Goal: Task Accomplishment & Management: Complete application form

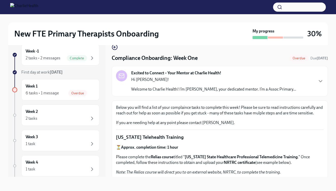
scroll to position [193, 0]
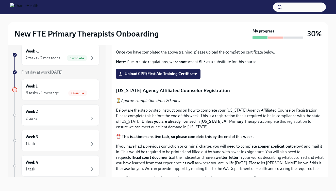
click at [200, 19] on span "Upload the [US_STATE] Telehealth Certificate" at bounding box center [162, 15] width 85 height 5
click at [0, 0] on input "Upload the [US_STATE] Telehealth Certificate" at bounding box center [0, 0] width 0 height 0
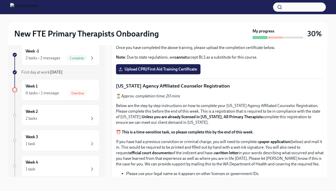
click at [331, 157] on div "New FTE Primary Therapists Onboarding My progress 30% Week -1 2 tasks • 2 messa…" at bounding box center [168, 98] width 336 height 186
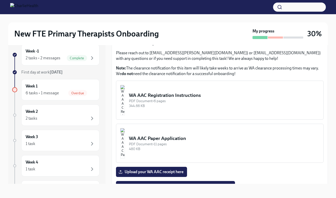
scroll to position [386, 0]
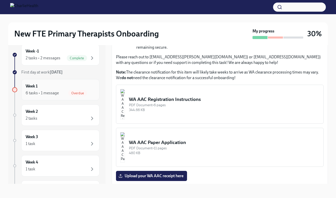
click at [53, 93] on div "6 tasks • 1 message" at bounding box center [42, 93] width 33 height 6
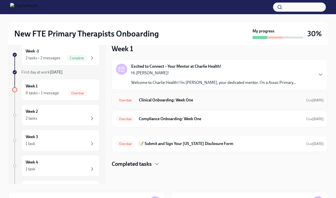
click at [239, 102] on h6 "Clinical Onboarding: Week One" at bounding box center [220, 101] width 163 height 6
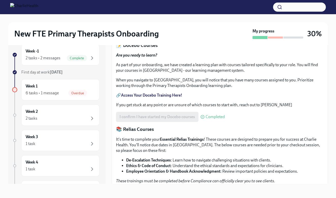
scroll to position [178, 0]
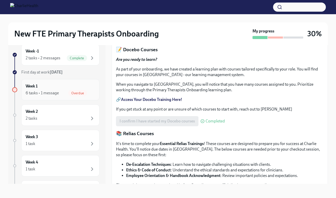
click at [68, 90] on div "6 tasks • 1 message Overdue" at bounding box center [61, 93] width 70 height 6
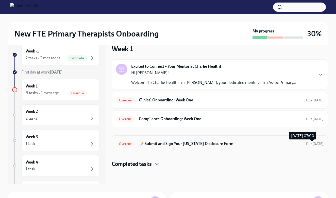
click at [310, 146] on span "Due [DATE]" at bounding box center [315, 144] width 18 height 5
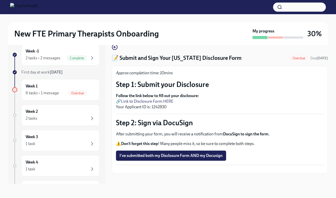
scroll to position [9, 0]
click at [75, 87] on div "Week 1 6 tasks • 1 message Overdue" at bounding box center [61, 90] width 70 height 13
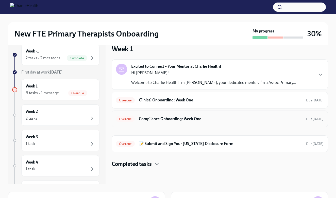
click at [200, 119] on h6 "Compliance Onboarding: Week One" at bounding box center [220, 119] width 163 height 6
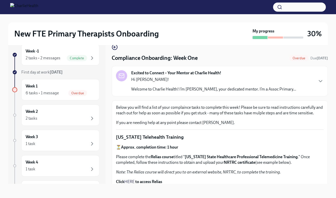
click at [237, 140] on p "[US_STATE] Telehealth Training" at bounding box center [220, 137] width 208 height 7
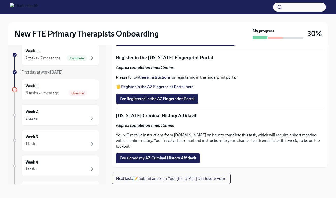
scroll to position [673, 0]
click at [158, 80] on strong "these instructions" at bounding box center [154, 77] width 31 height 5
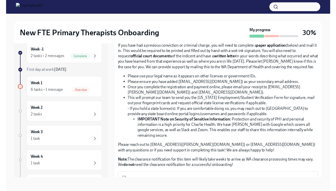
scroll to position [297, 0]
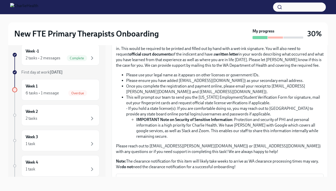
click at [0, 0] on input "Upload CPR/First Aid Training Certificate" at bounding box center [0, 0] width 0 height 0
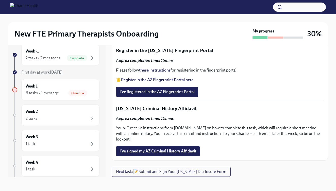
scroll to position [546, 0]
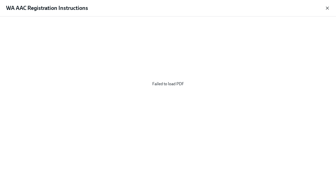
click at [327, 8] on icon "button" at bounding box center [327, 8] width 5 height 5
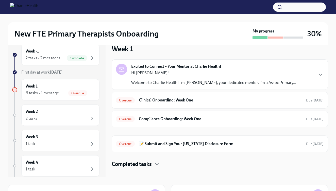
scroll to position [1, 0]
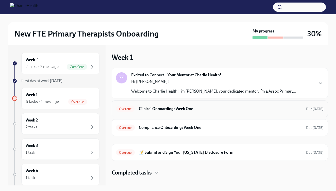
click at [171, 110] on h6 "Clinical Onboarding: Week One" at bounding box center [220, 109] width 163 height 6
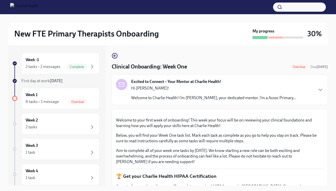
click at [250, 68] on div "Clinical Onboarding: Week One Overdue Due [DATE]" at bounding box center [220, 67] width 216 height 8
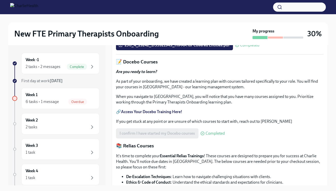
scroll to position [158, 0]
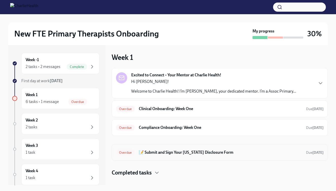
click at [184, 152] on h6 "📝 Submit and Sign Your [US_STATE] Disclosure Form" at bounding box center [220, 153] width 163 height 6
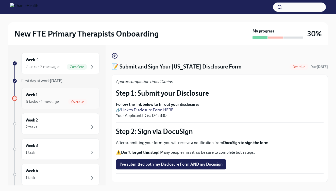
click at [68, 101] on div "6 tasks • 1 message Overdue" at bounding box center [61, 102] width 70 height 6
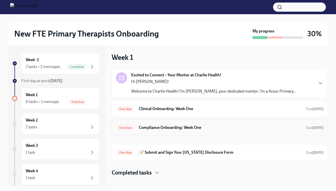
click at [189, 131] on div "Overdue Compliance Onboarding: Week One Due [DATE]" at bounding box center [220, 128] width 208 height 8
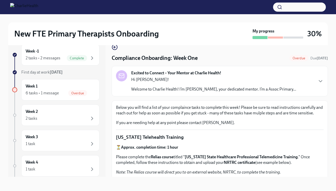
scroll to position [9, 0]
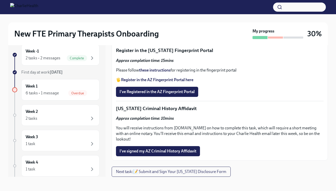
scroll to position [680, 0]
click at [159, 73] on strong "these instructions" at bounding box center [154, 70] width 31 height 5
click at [249, 97] on div "I've Registered in the AZ Fingerprint Portal" at bounding box center [220, 92] width 208 height 10
